Goal: Use online tool/utility: Utilize a website feature to perform a specific function

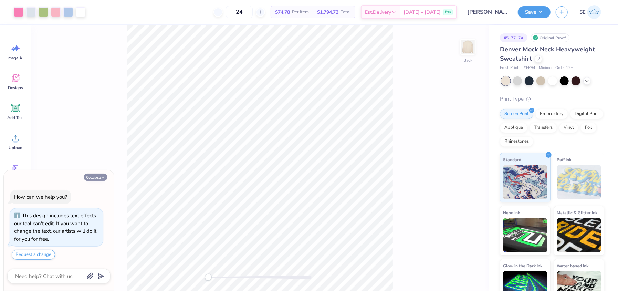
click at [99, 177] on button "Collapse" at bounding box center [95, 177] width 23 height 7
type textarea "x"
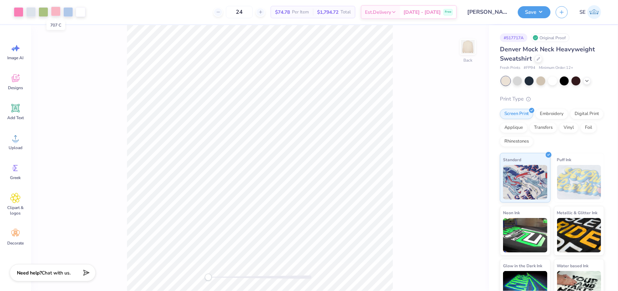
click at [54, 11] on div at bounding box center [56, 12] width 10 height 10
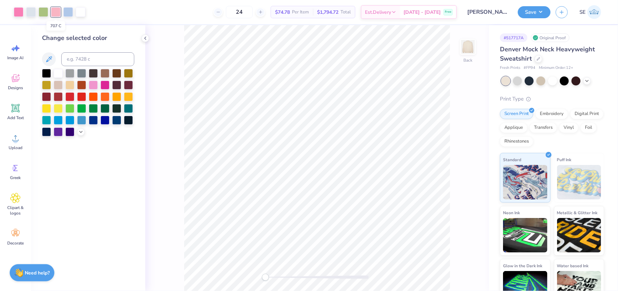
click at [58, 11] on div at bounding box center [56, 12] width 10 height 10
click at [84, 59] on input at bounding box center [97, 59] width 73 height 14
type input "211"
click at [32, 12] on div at bounding box center [31, 12] width 10 height 10
click at [76, 61] on input at bounding box center [97, 59] width 73 height 14
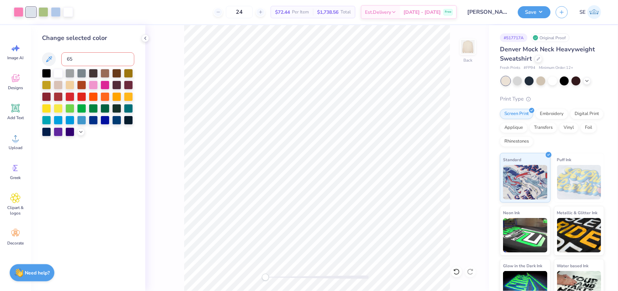
type input "658"
click at [459, 271] on icon at bounding box center [456, 272] width 6 height 6
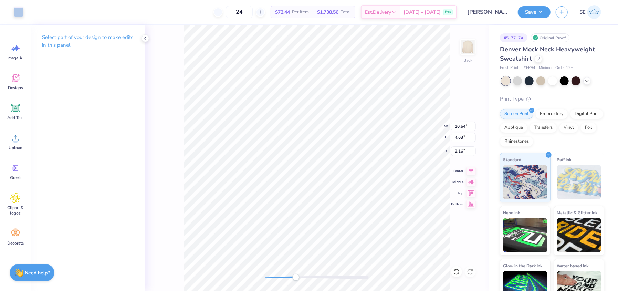
type input "7.23"
type input "4.76"
click at [16, 12] on div at bounding box center [19, 12] width 10 height 10
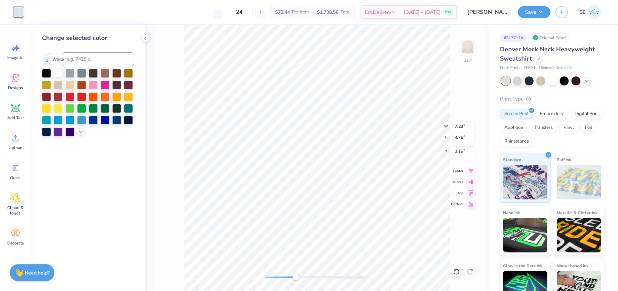
click at [57, 74] on div at bounding box center [58, 72] width 9 height 9
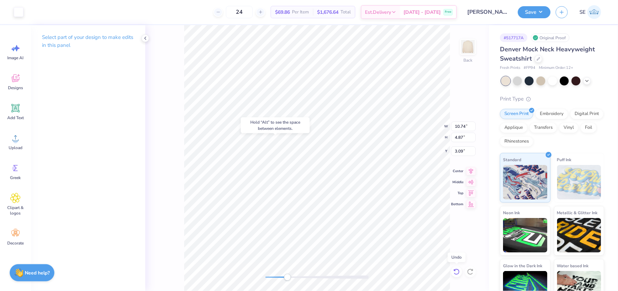
click at [456, 269] on icon at bounding box center [456, 272] width 6 height 6
type input "10.64"
type input "4.63"
type input "3.16"
click at [456, 272] on icon at bounding box center [456, 271] width 7 height 7
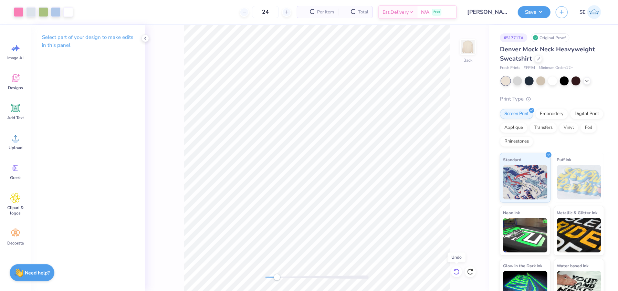
click at [456, 272] on icon at bounding box center [456, 271] width 7 height 7
click at [39, 10] on div at bounding box center [44, 12] width 10 height 10
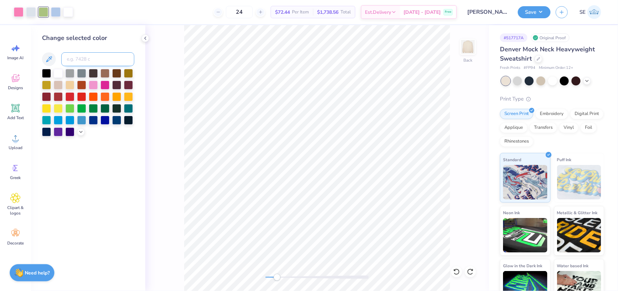
click at [85, 55] on input at bounding box center [97, 59] width 73 height 14
type input "658"
click at [30, 15] on div at bounding box center [31, 12] width 10 height 10
click at [54, 13] on div at bounding box center [56, 12] width 10 height 10
click at [26, 12] on div at bounding box center [31, 12] width 10 height 10
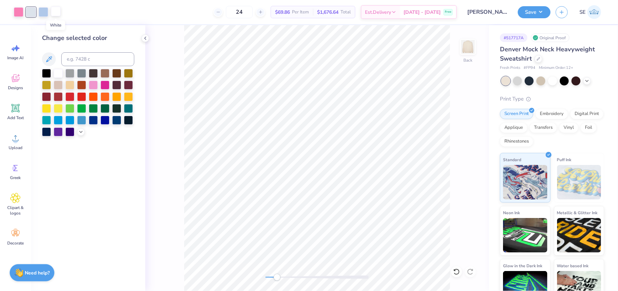
click at [53, 13] on div at bounding box center [56, 12] width 10 height 10
click at [94, 60] on input at bounding box center [97, 59] width 73 height 14
type input "656"
click at [455, 272] on icon at bounding box center [456, 271] width 7 height 7
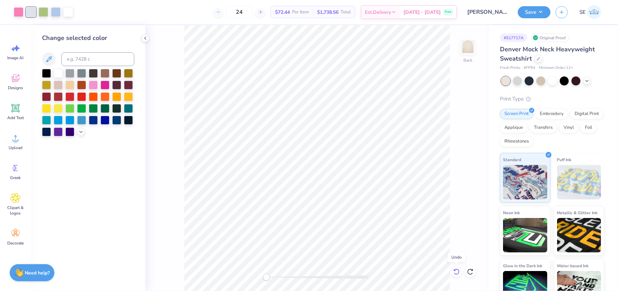
click at [456, 273] on icon at bounding box center [456, 271] width 7 height 7
click at [454, 269] on div "Back" at bounding box center [317, 158] width 344 height 266
click at [468, 272] on icon at bounding box center [470, 272] width 6 height 6
click at [471, 271] on icon at bounding box center [471, 269] width 1 height 1
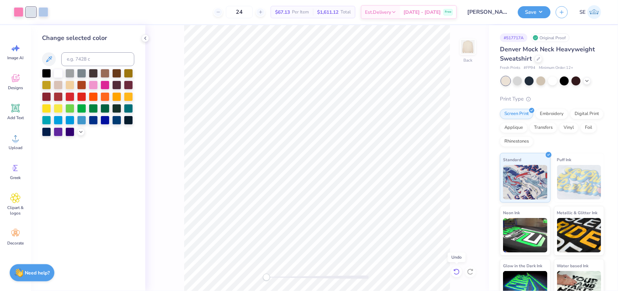
click at [456, 274] on icon at bounding box center [456, 272] width 6 height 6
click at [539, 80] on div at bounding box center [540, 80] width 9 height 9
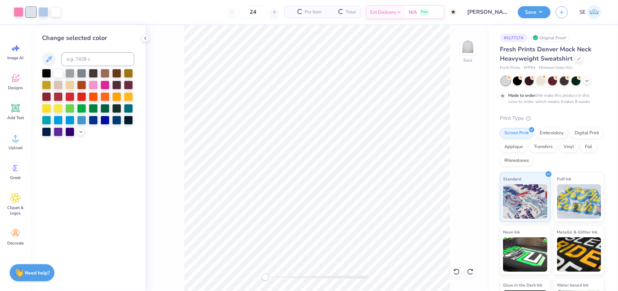
type input "50"
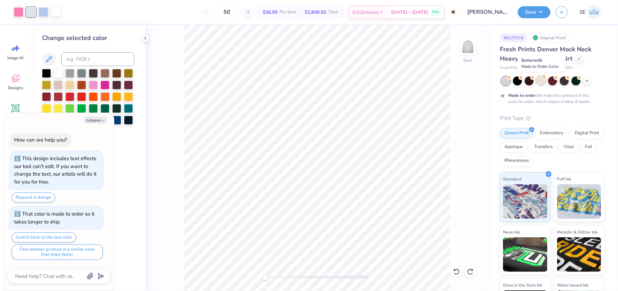
click at [543, 83] on div at bounding box center [540, 80] width 9 height 9
click at [586, 80] on icon at bounding box center [587, 80] width 6 height 6
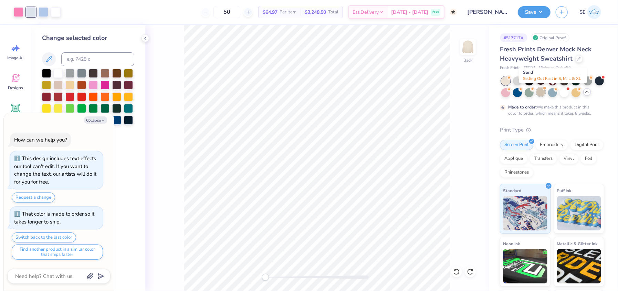
click at [545, 92] on div at bounding box center [540, 91] width 9 height 9
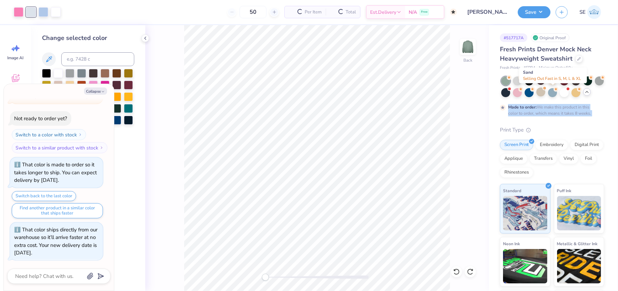
scroll to position [175, 0]
click at [545, 95] on div at bounding box center [540, 91] width 9 height 9
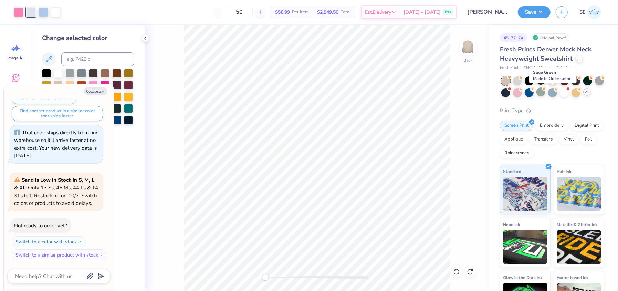
scroll to position [314, 0]
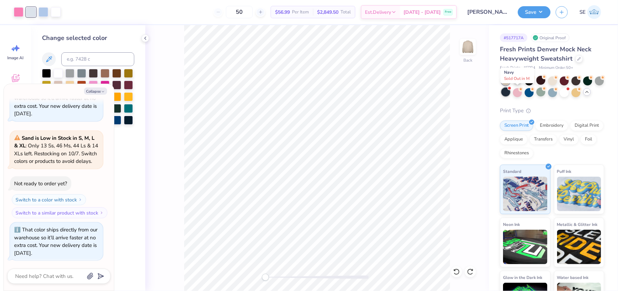
click at [510, 93] on div at bounding box center [505, 91] width 9 height 9
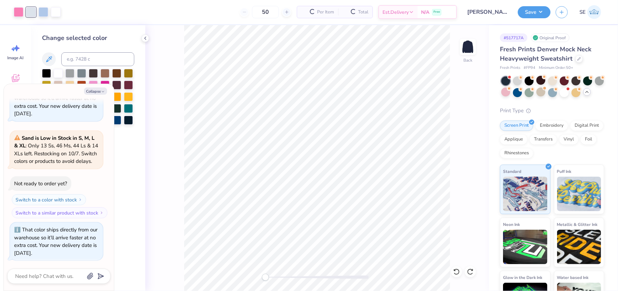
scroll to position [419, 0]
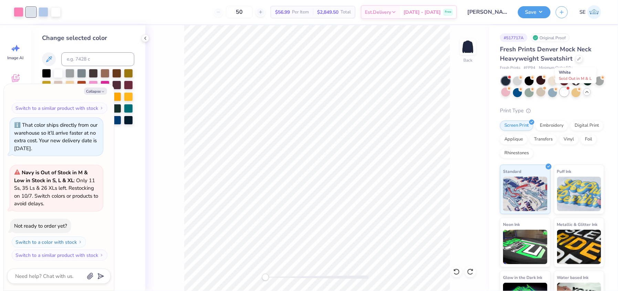
click at [569, 91] on div at bounding box center [564, 91] width 9 height 9
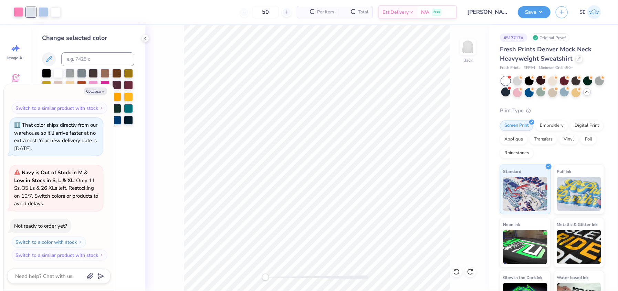
scroll to position [524, 0]
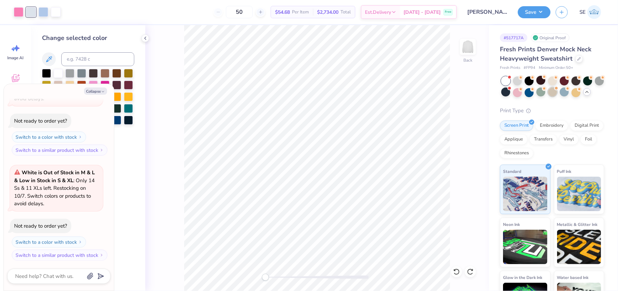
click at [557, 96] on div at bounding box center [552, 91] width 9 height 9
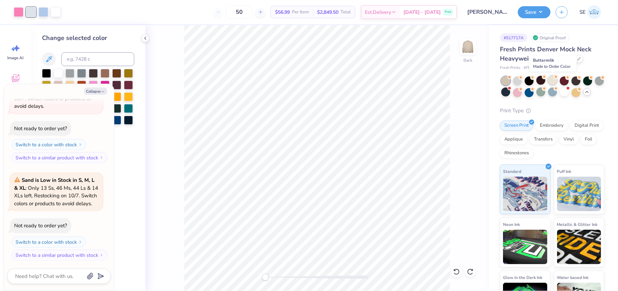
click at [554, 80] on div at bounding box center [552, 80] width 9 height 9
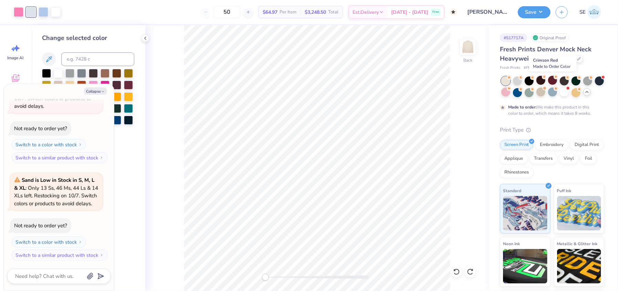
scroll to position [686, 0]
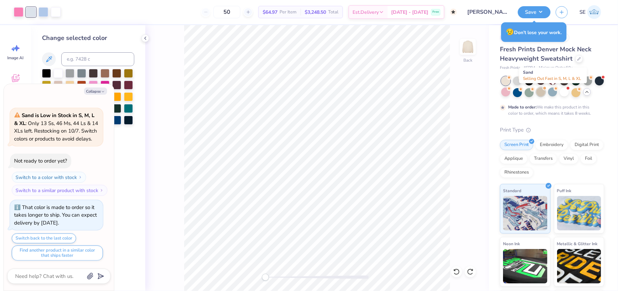
click at [545, 91] on div at bounding box center [540, 91] width 9 height 9
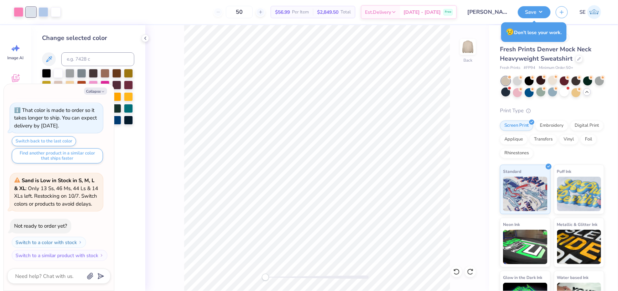
scroll to position [825, 0]
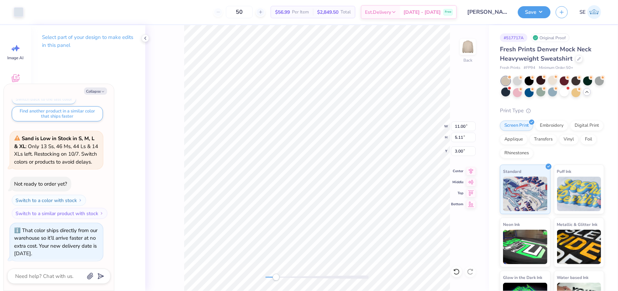
type textarea "x"
type input "7.23"
type input "4.76"
type input "3.16"
type textarea "x"
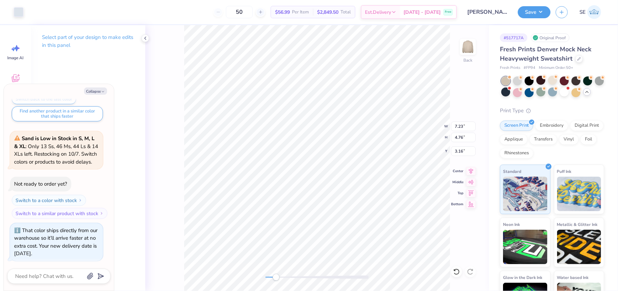
type input "10.64"
type input "4.63"
click at [570, 130] on div "Digital Print" at bounding box center [586, 124] width 33 height 10
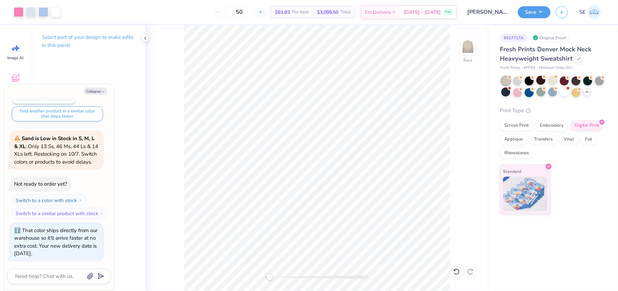
type textarea "x"
